Goal: Navigation & Orientation: Find specific page/section

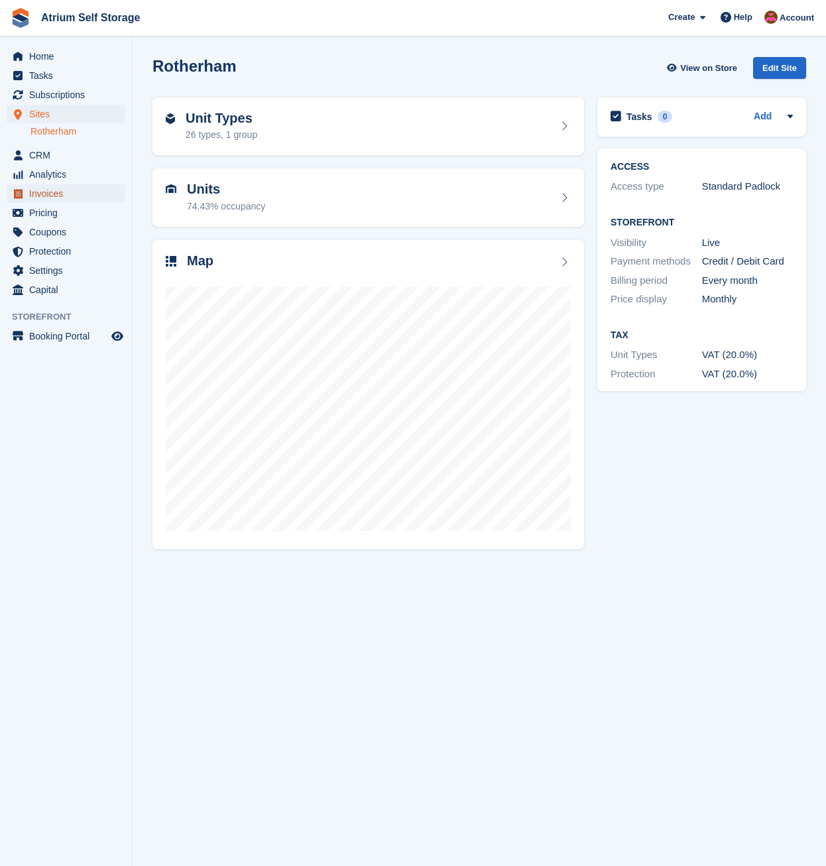
click at [45, 196] on span "Invoices" at bounding box center [69, 193] width 80 height 19
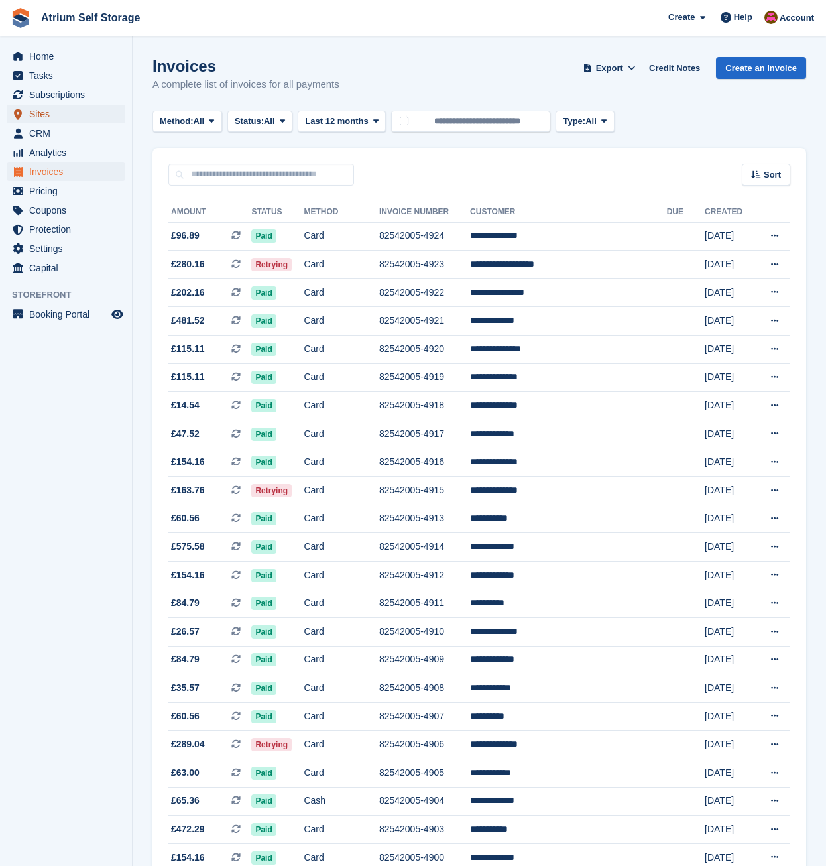
click at [48, 116] on span "Sites" at bounding box center [69, 114] width 80 height 19
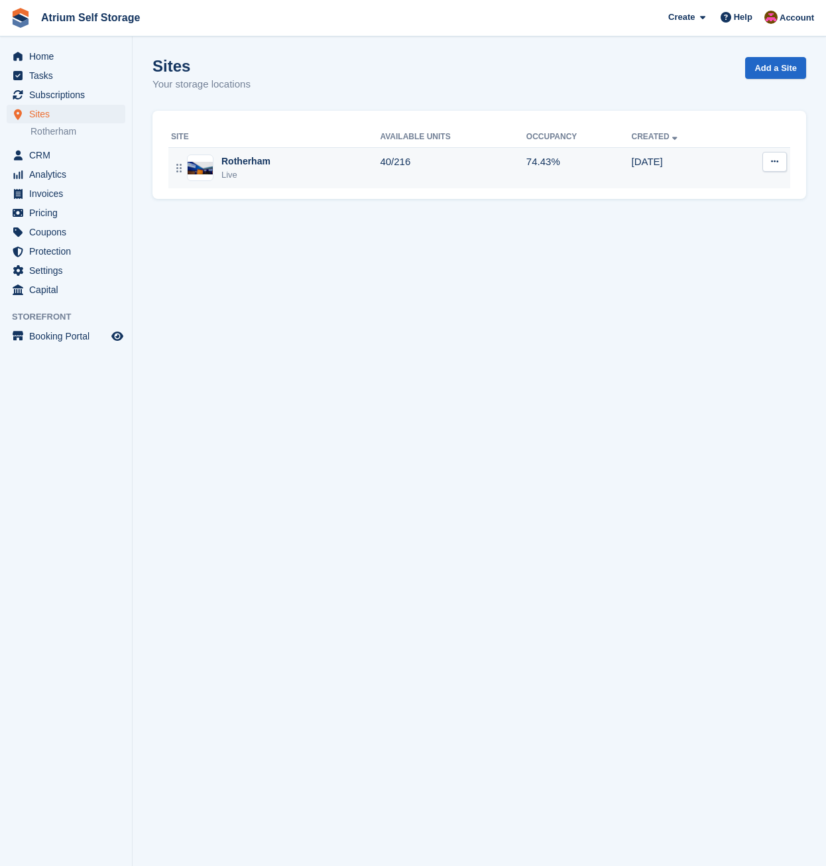
click at [336, 174] on div "Rotherham Live" at bounding box center [275, 168] width 209 height 27
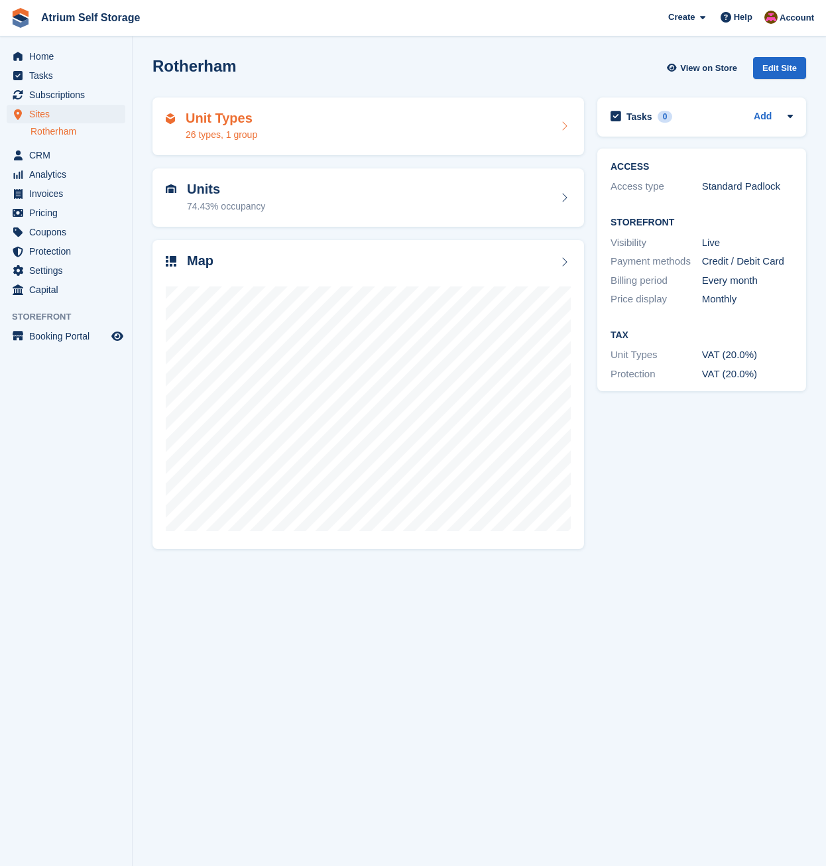
click at [331, 131] on div "Unit Types 26 types, 1 group" at bounding box center [368, 127] width 405 height 32
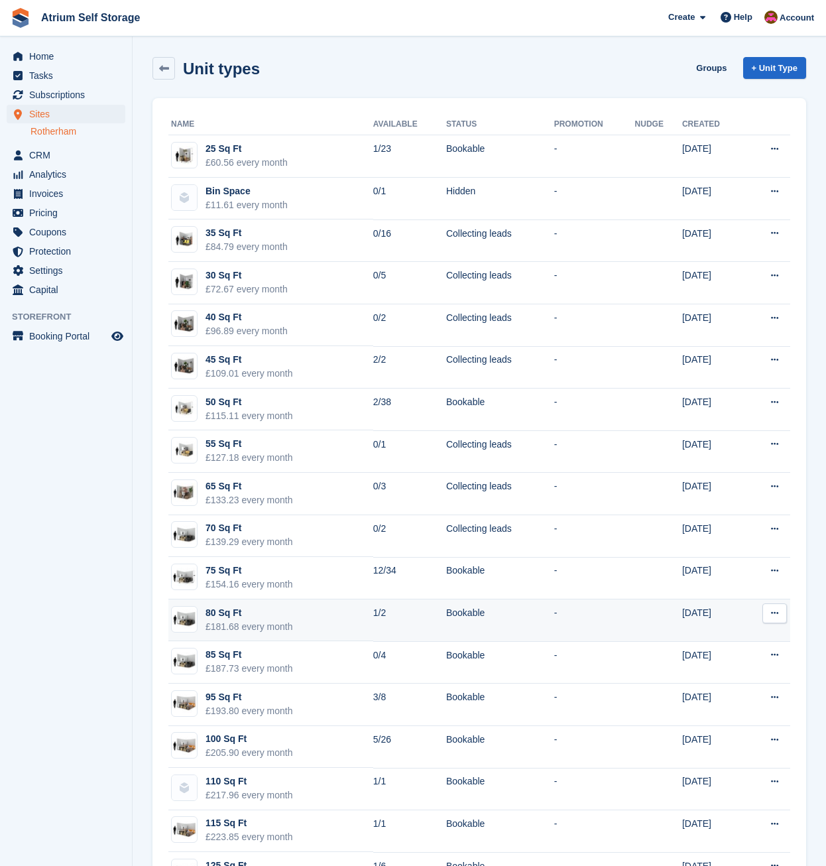
click at [331, 617] on td "80 Sq Ft £181.68 every month" at bounding box center [270, 621] width 205 height 42
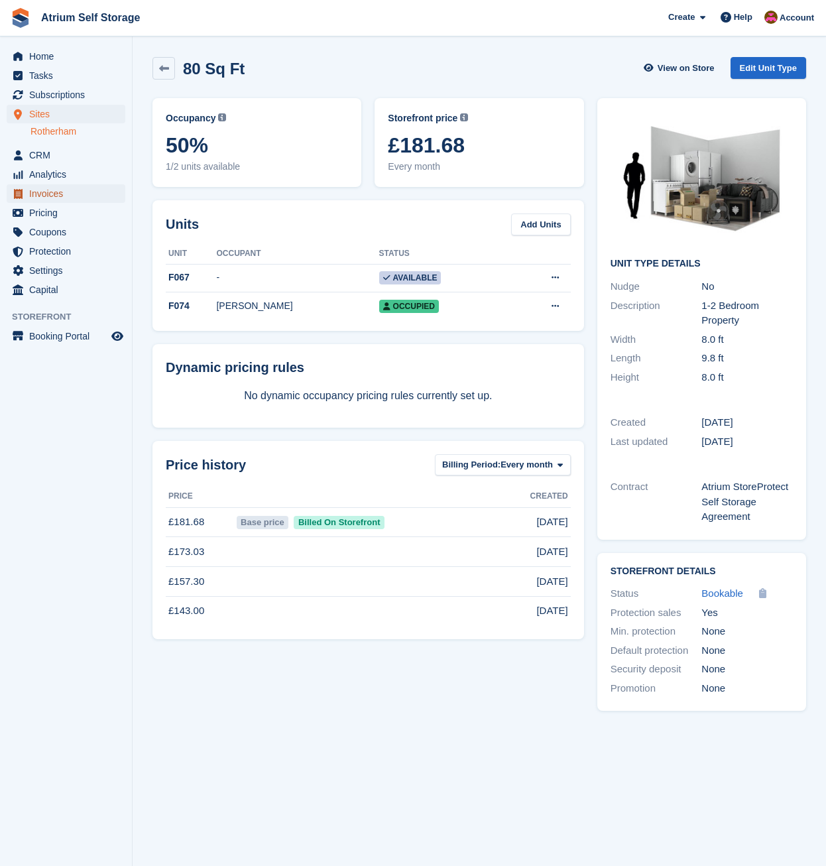
click at [47, 190] on span "Invoices" at bounding box center [69, 193] width 80 height 19
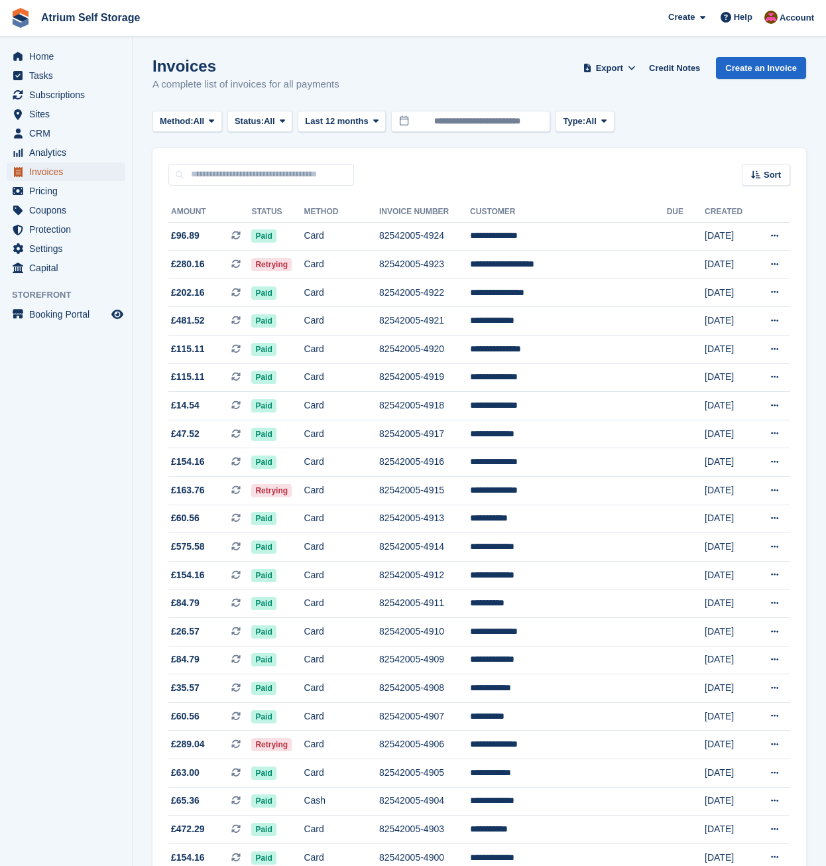
click at [48, 169] on span "Invoices" at bounding box center [69, 171] width 80 height 19
